Goal: Information Seeking & Learning: Learn about a topic

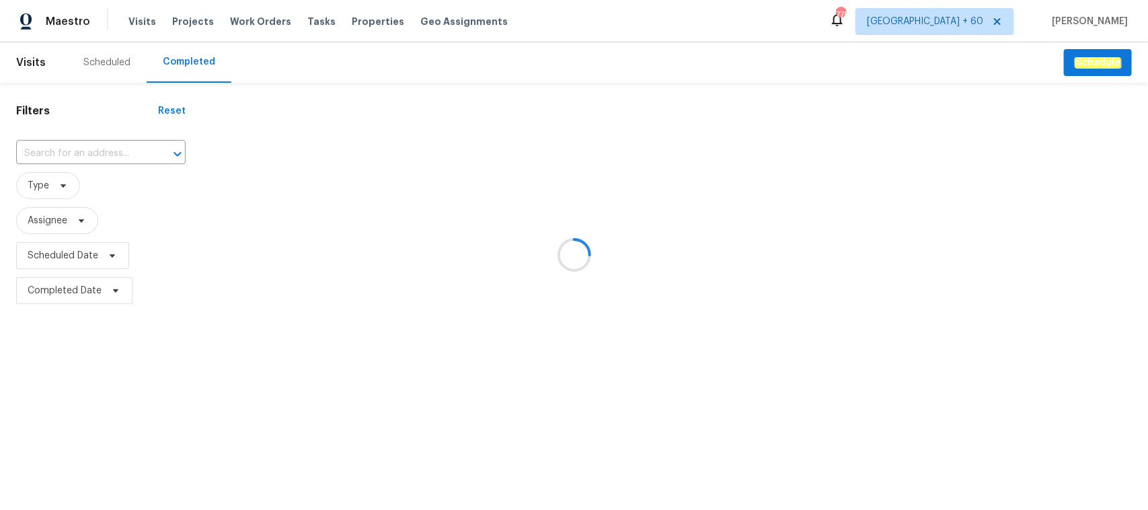
click at [110, 151] on div at bounding box center [574, 255] width 1148 height 510
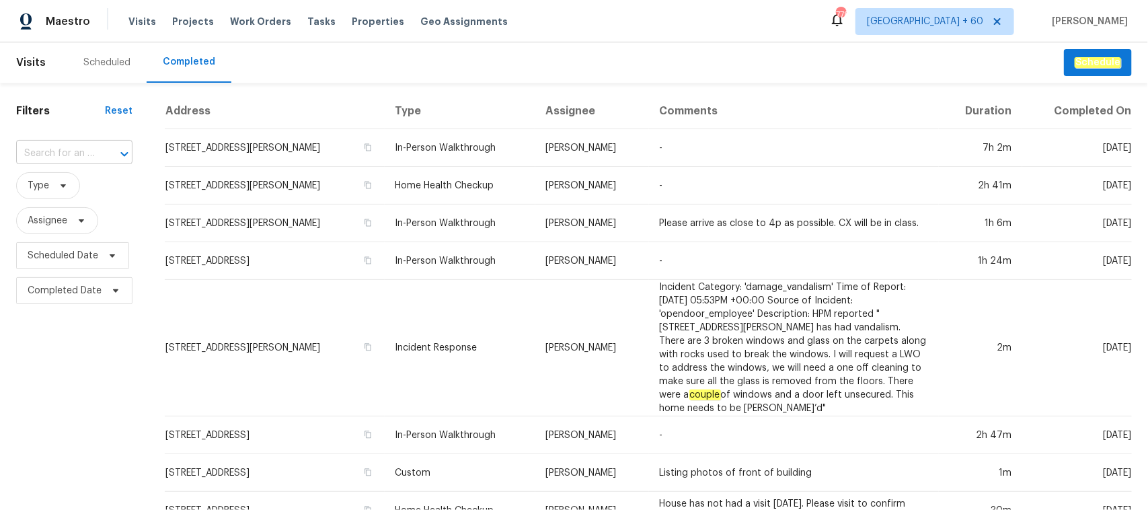
click at [98, 151] on div at bounding box center [115, 154] width 35 height 19
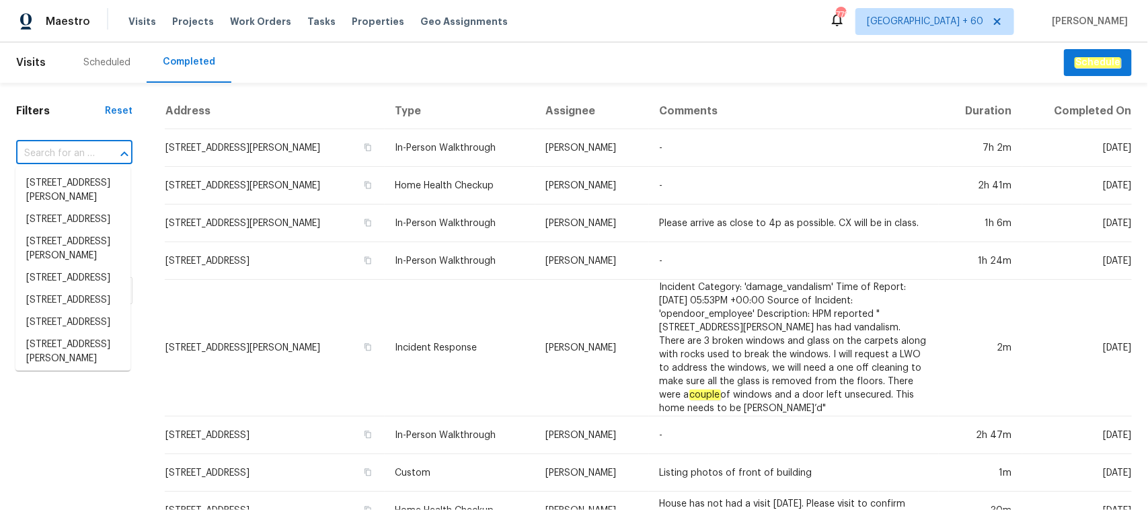
paste input "[STREET_ADDRESS]"
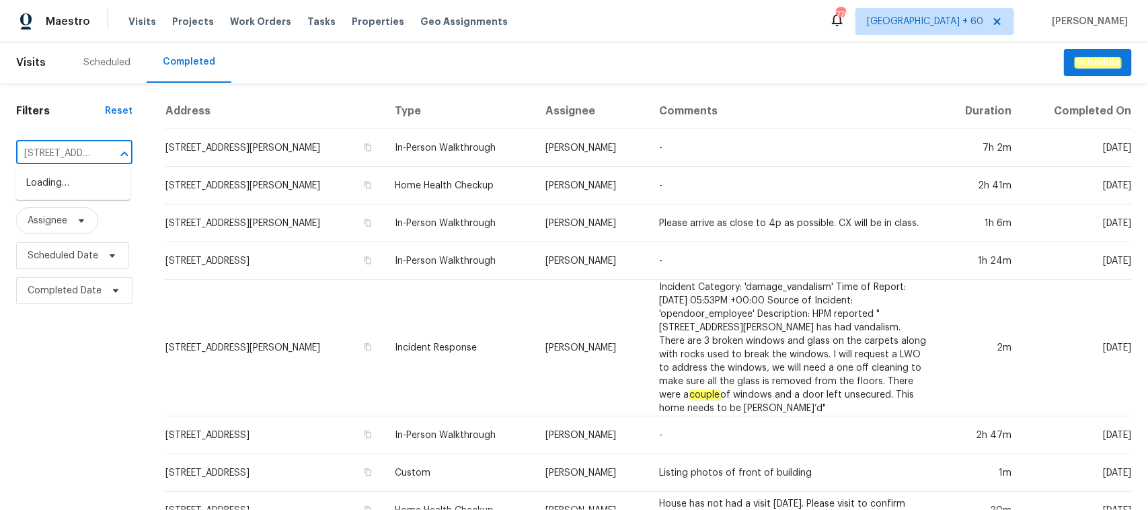
type input "[STREET_ADDRESS]"
click at [83, 189] on li "[STREET_ADDRESS]" at bounding box center [72, 183] width 115 height 22
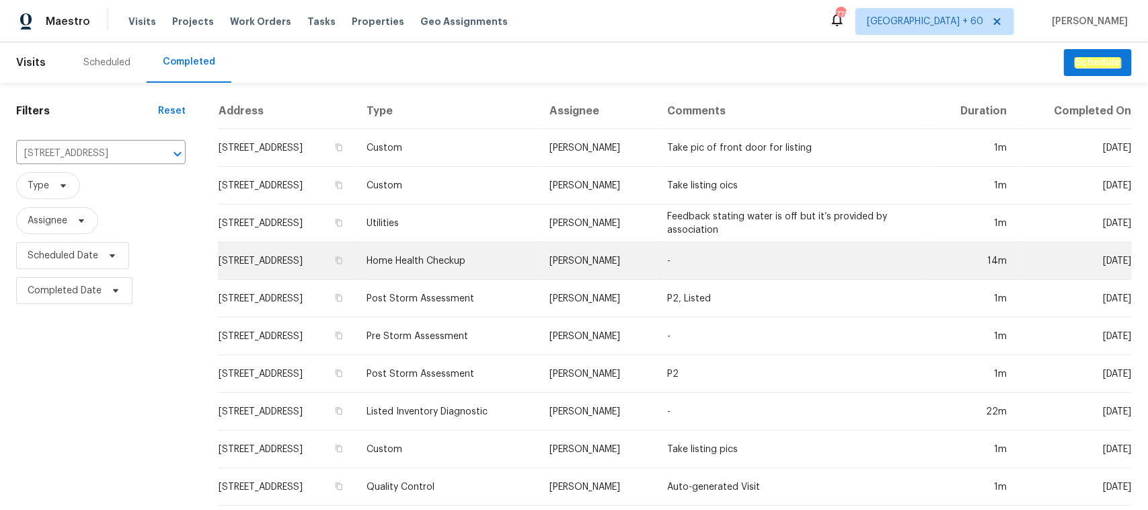
scroll to position [132, 0]
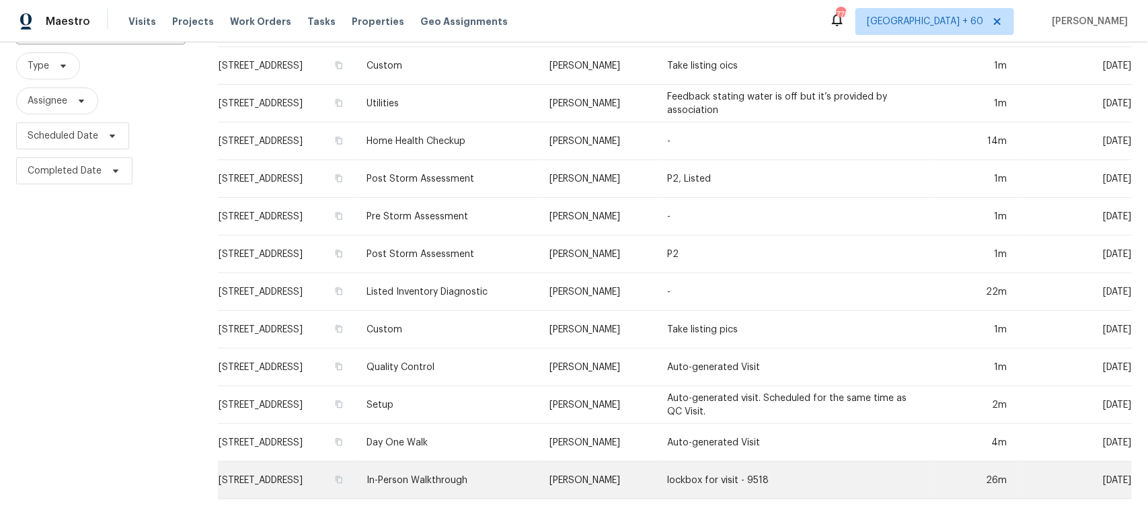
click at [485, 461] on td "In-Person Walkthrough" at bounding box center [447, 480] width 183 height 38
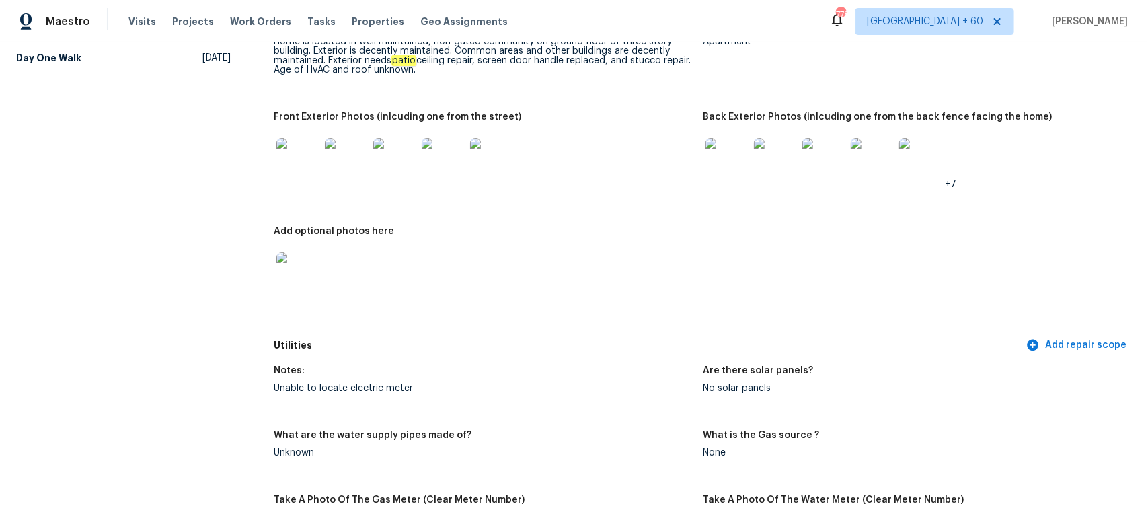
scroll to position [504, 0]
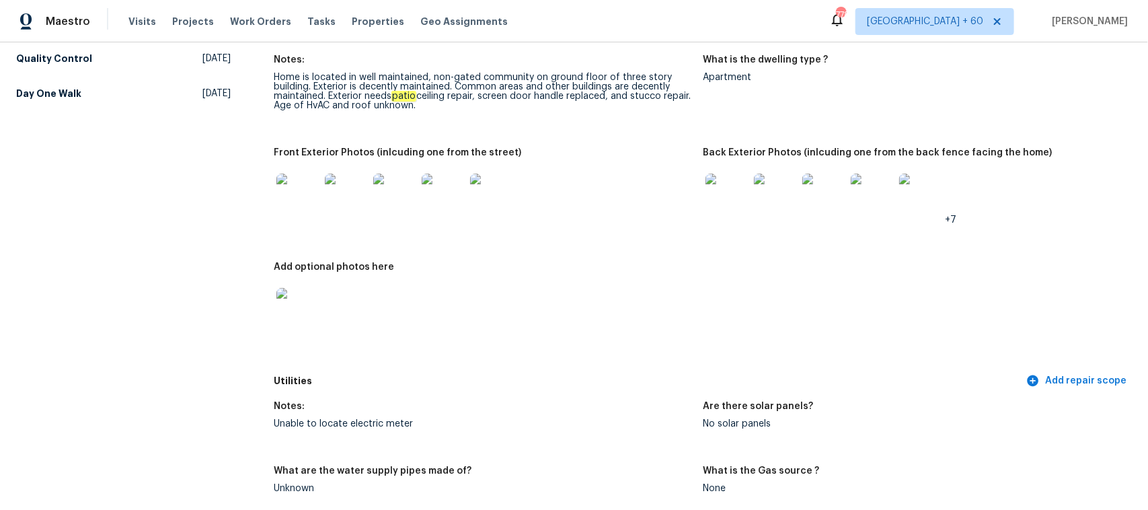
click at [282, 180] on img at bounding box center [297, 194] width 43 height 43
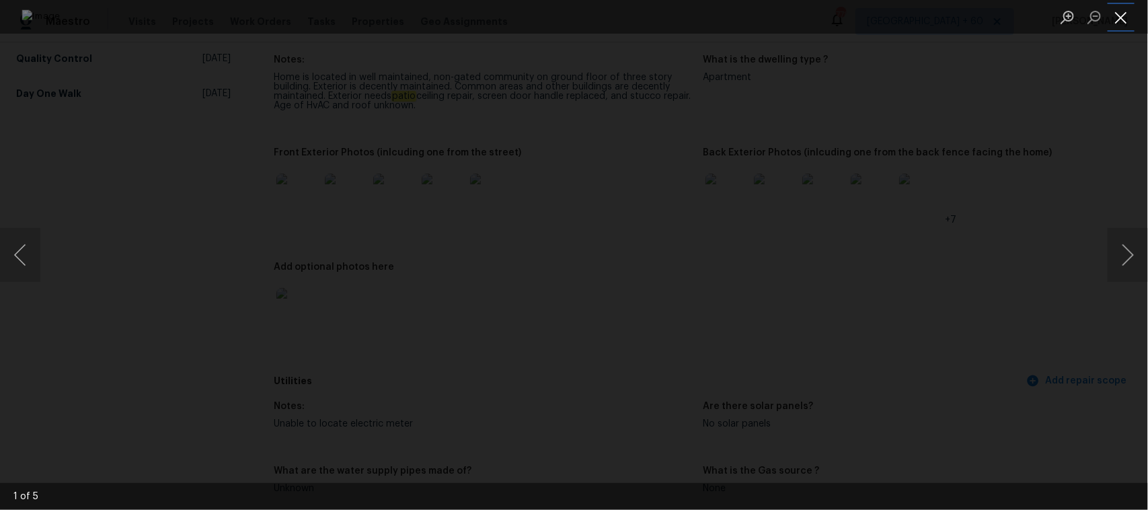
click at [1126, 15] on button "Close lightbox" at bounding box center [1121, 17] width 27 height 24
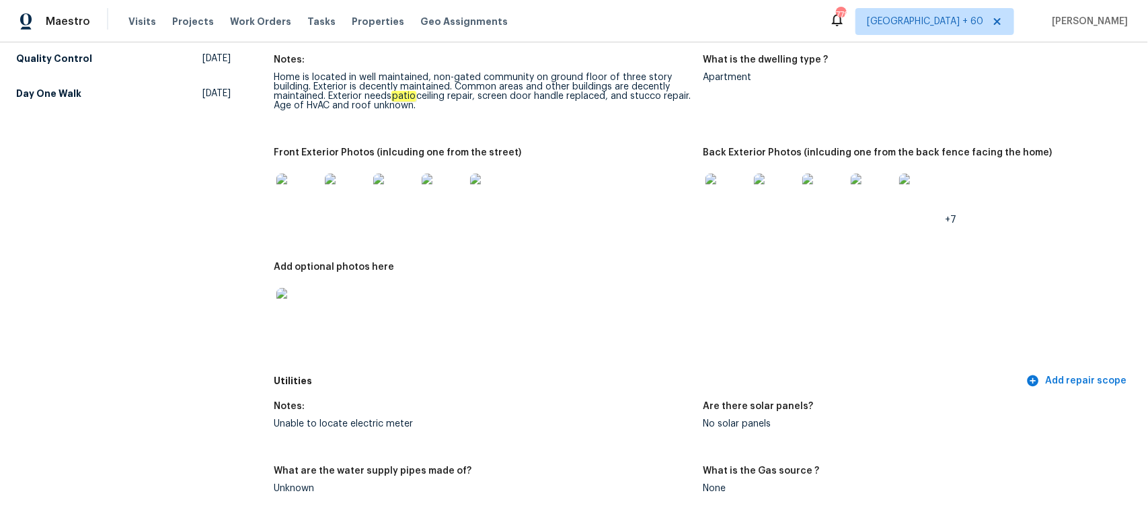
click at [734, 184] on img at bounding box center [726, 194] width 43 height 43
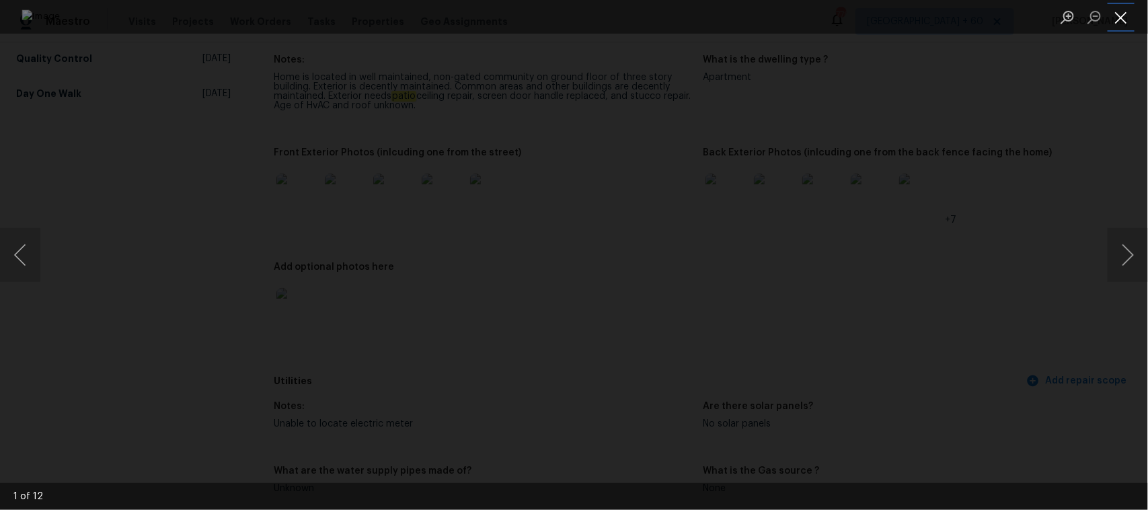
click at [1120, 8] on button "Close lightbox" at bounding box center [1121, 17] width 27 height 24
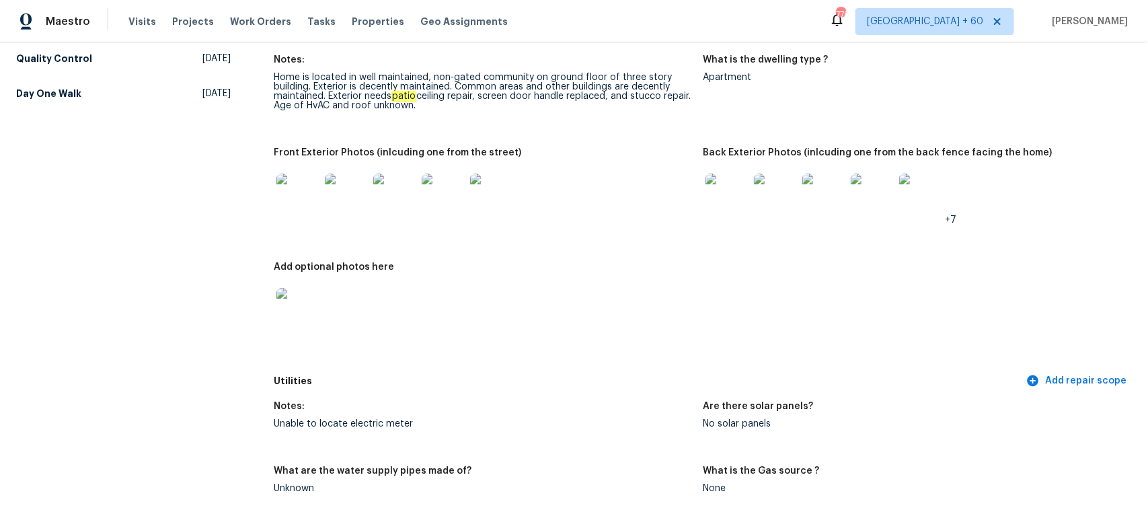
click at [300, 198] on img at bounding box center [297, 194] width 43 height 43
